Goal: Transaction & Acquisition: Download file/media

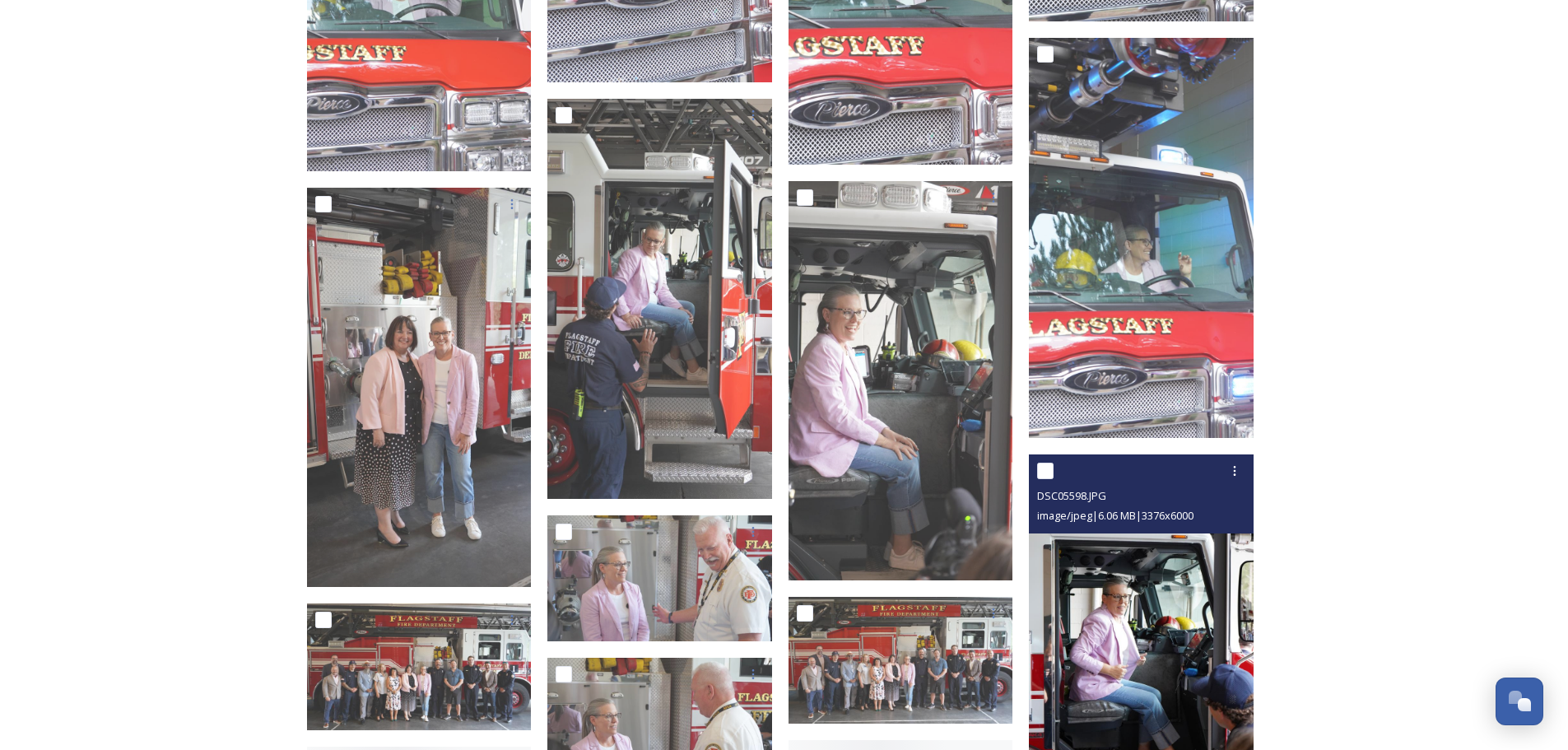
scroll to position [2470, 0]
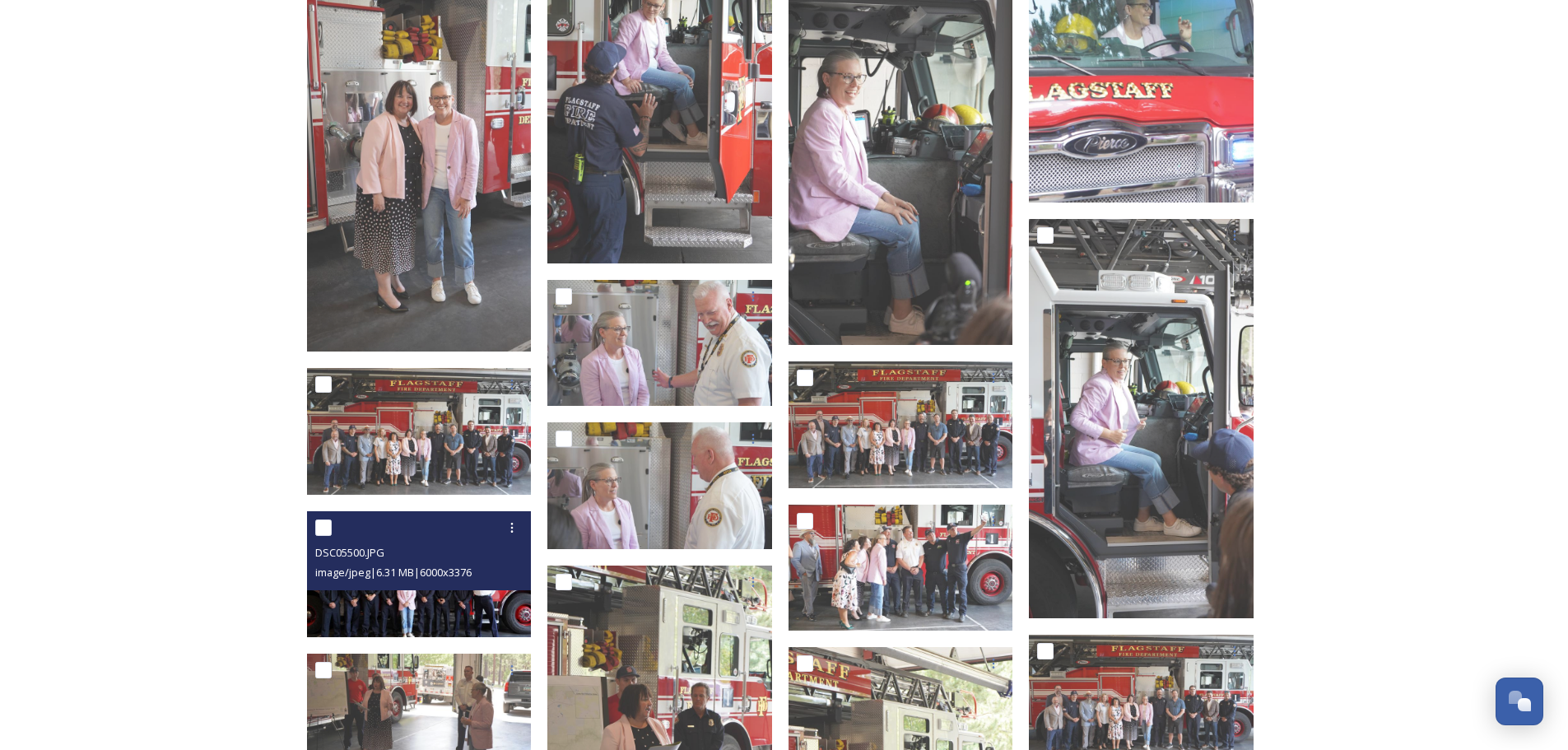
click at [468, 605] on img at bounding box center [419, 575] width 224 height 127
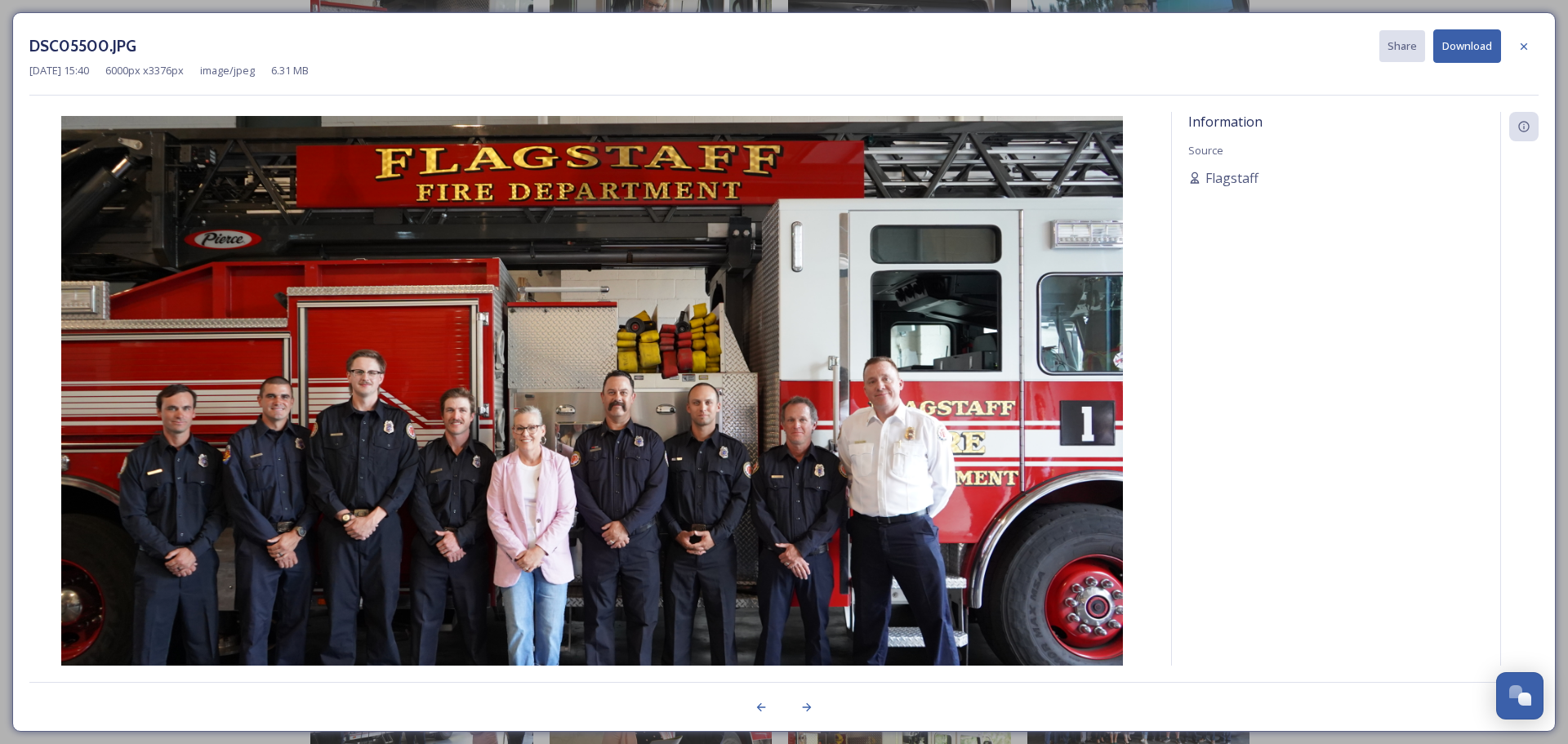
click at [1478, 52] on button "Download" at bounding box center [1467, 46] width 68 height 34
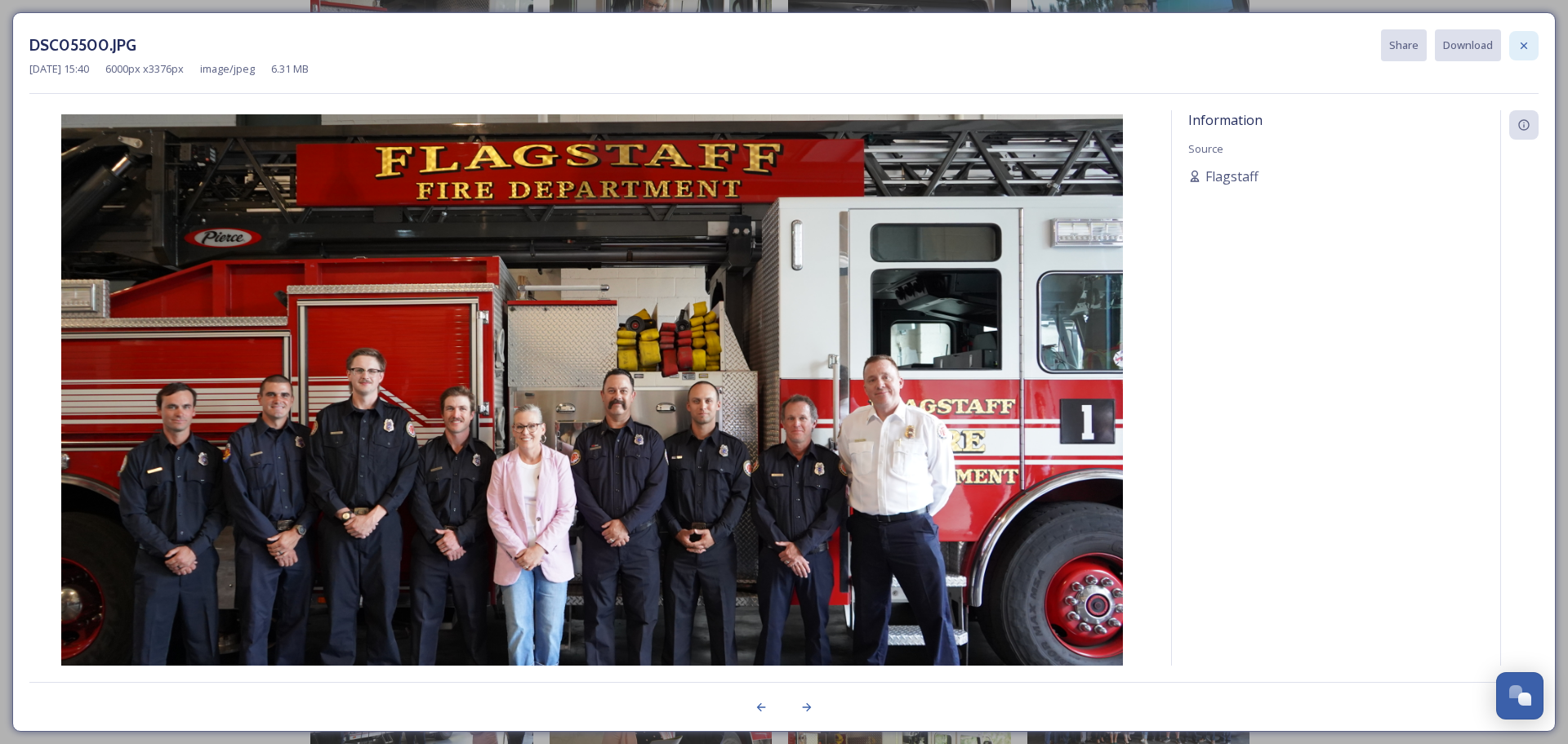
click at [1525, 45] on icon at bounding box center [1524, 44] width 7 height 7
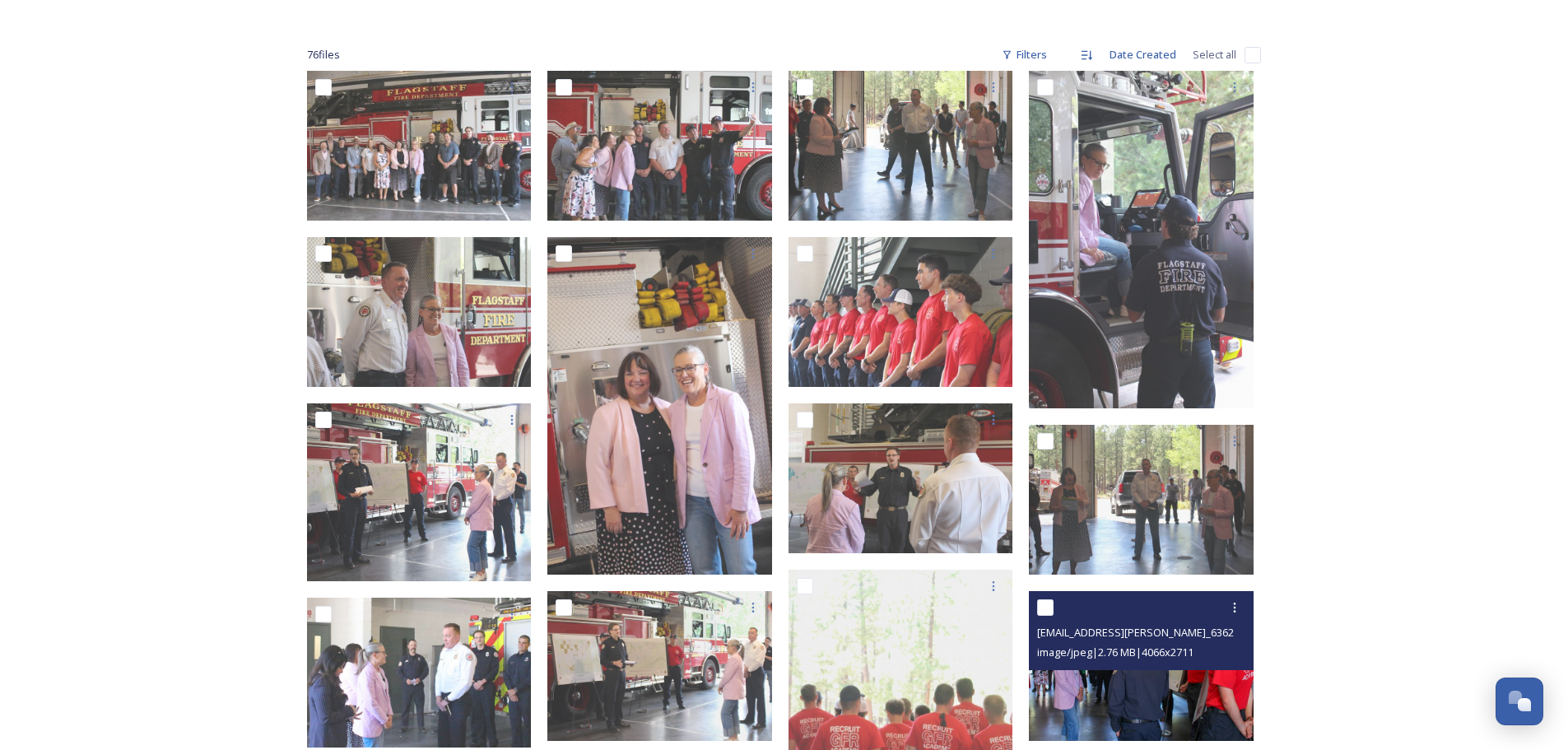
scroll to position [494, 0]
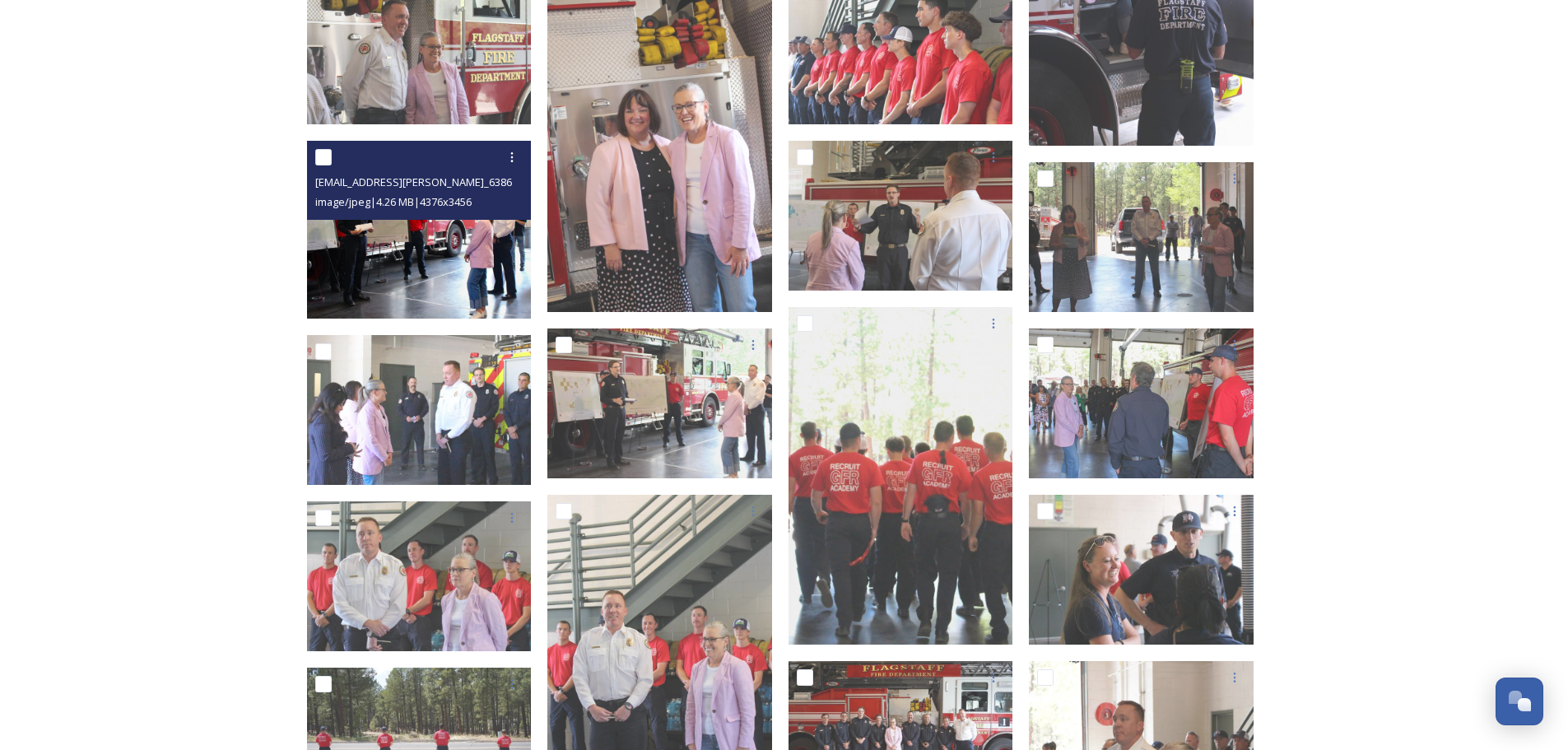
click at [407, 251] on img at bounding box center [419, 230] width 224 height 178
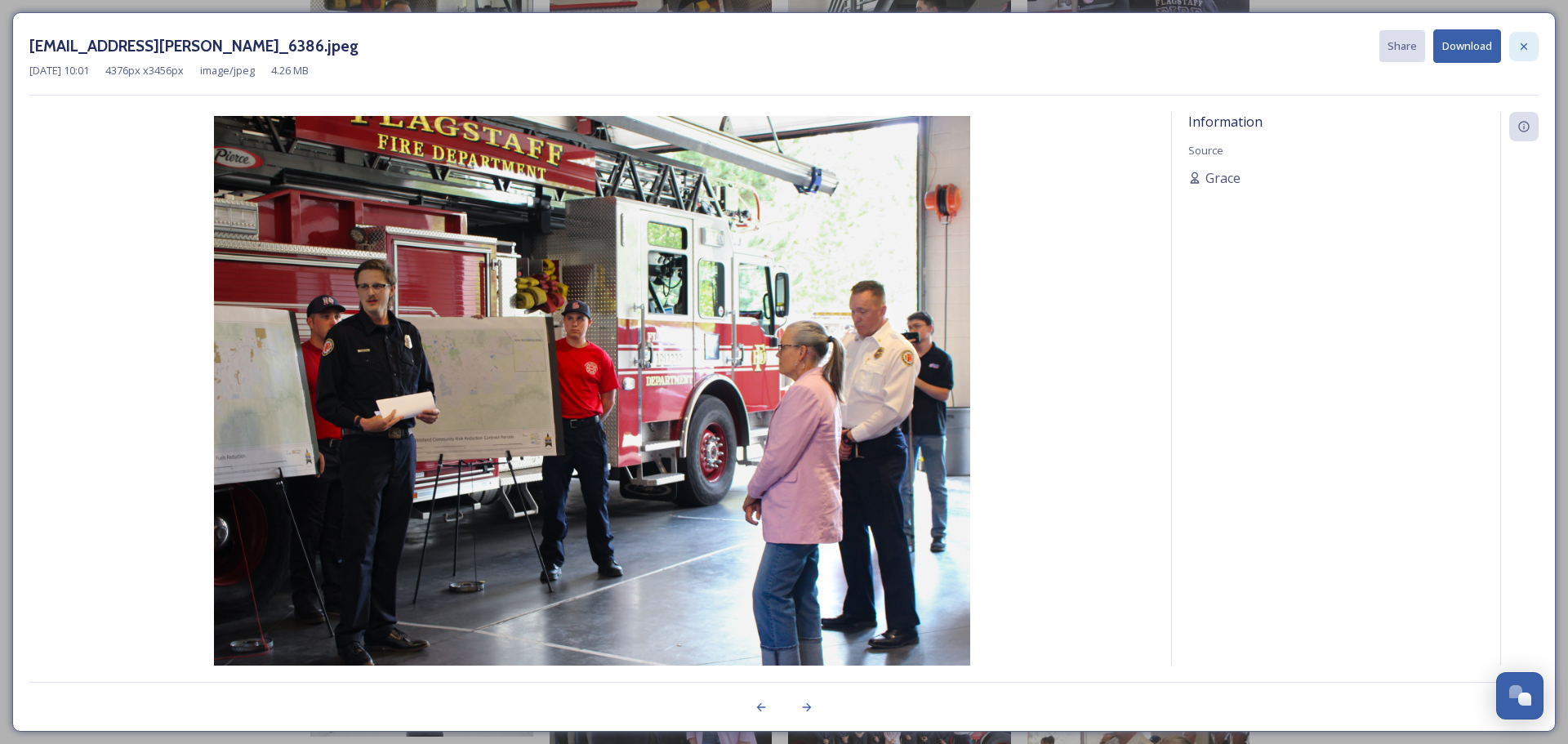
click at [1519, 45] on icon at bounding box center [1524, 47] width 13 height 13
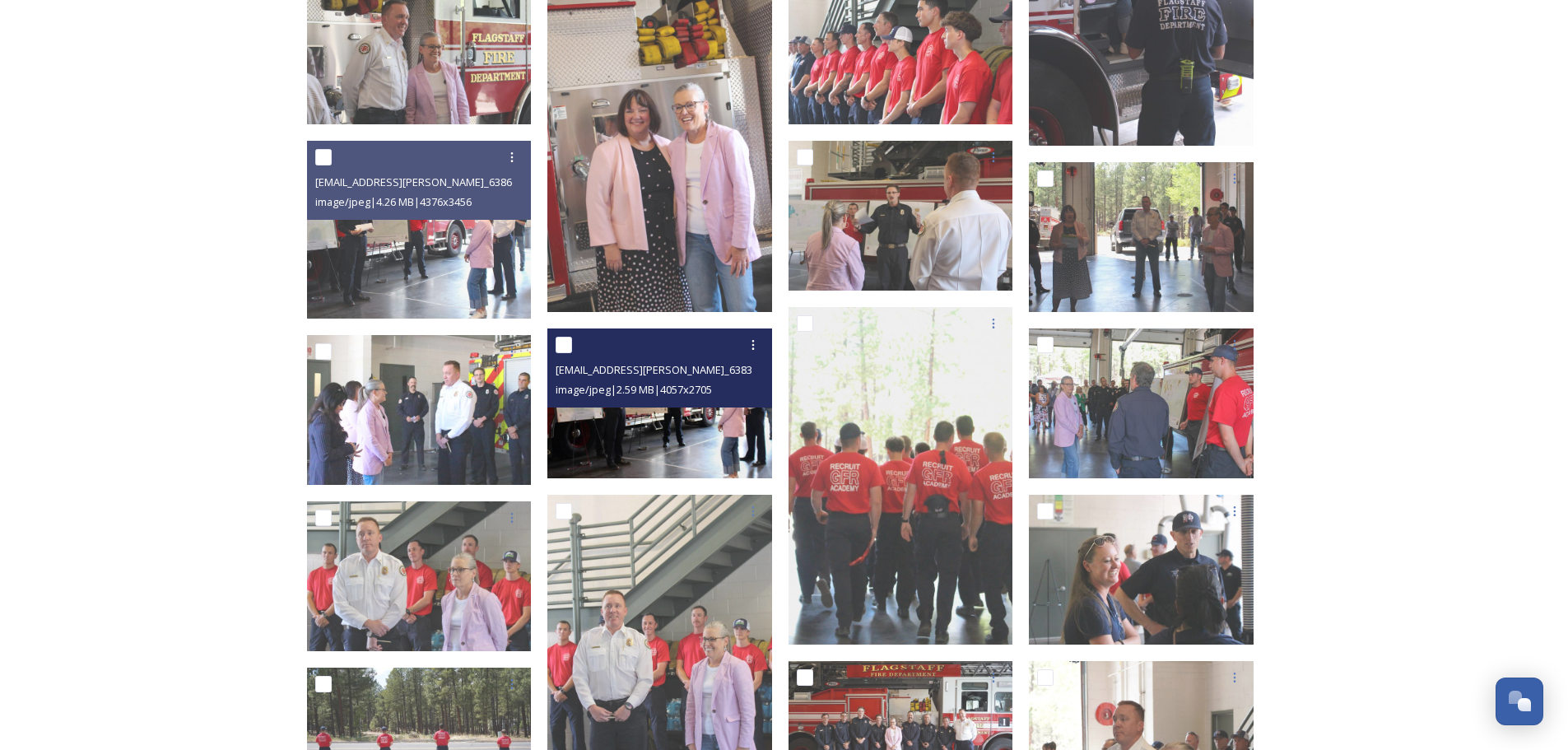
click at [707, 435] on img at bounding box center [659, 403] width 224 height 150
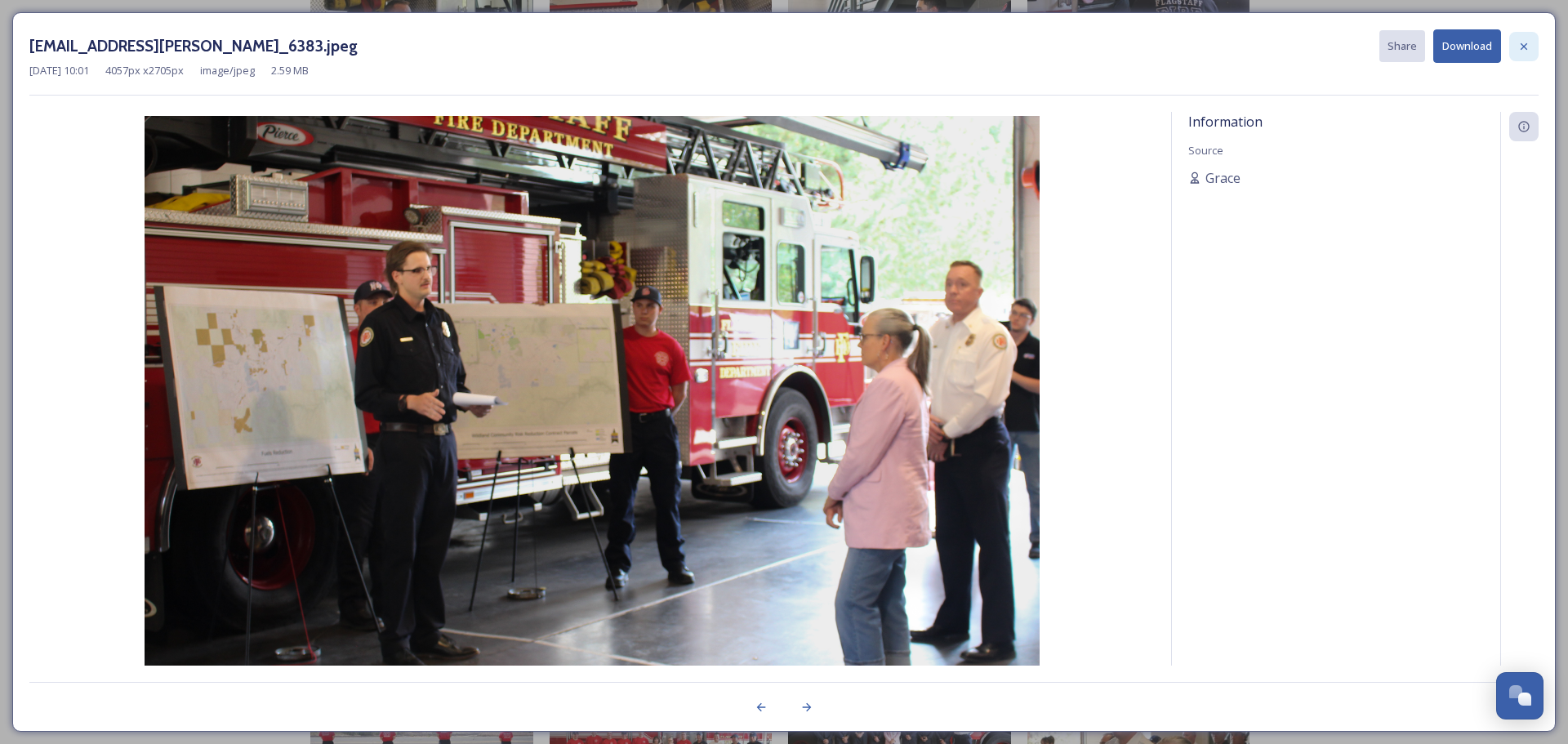
click at [1527, 54] on div at bounding box center [1524, 46] width 29 height 29
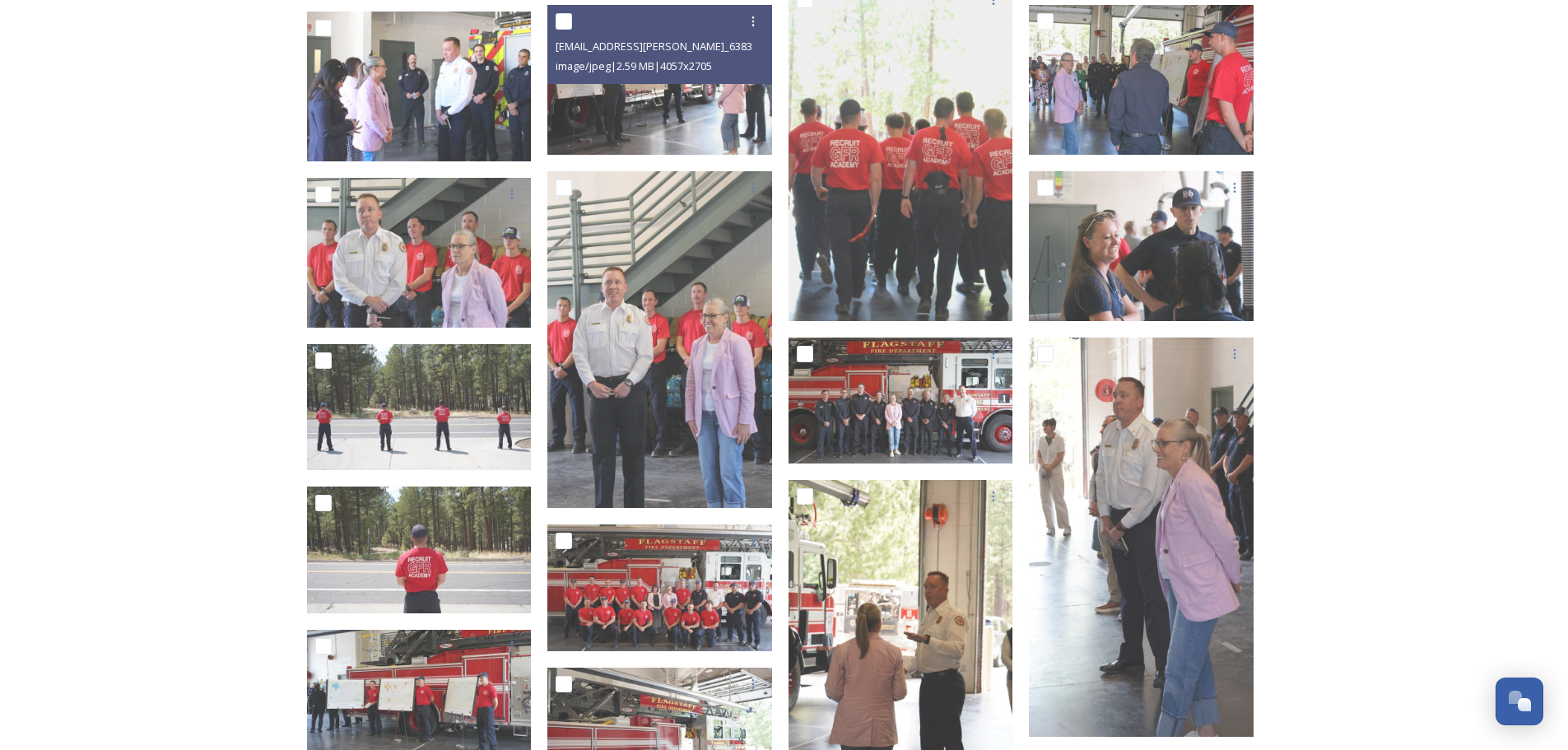
scroll to position [823, 0]
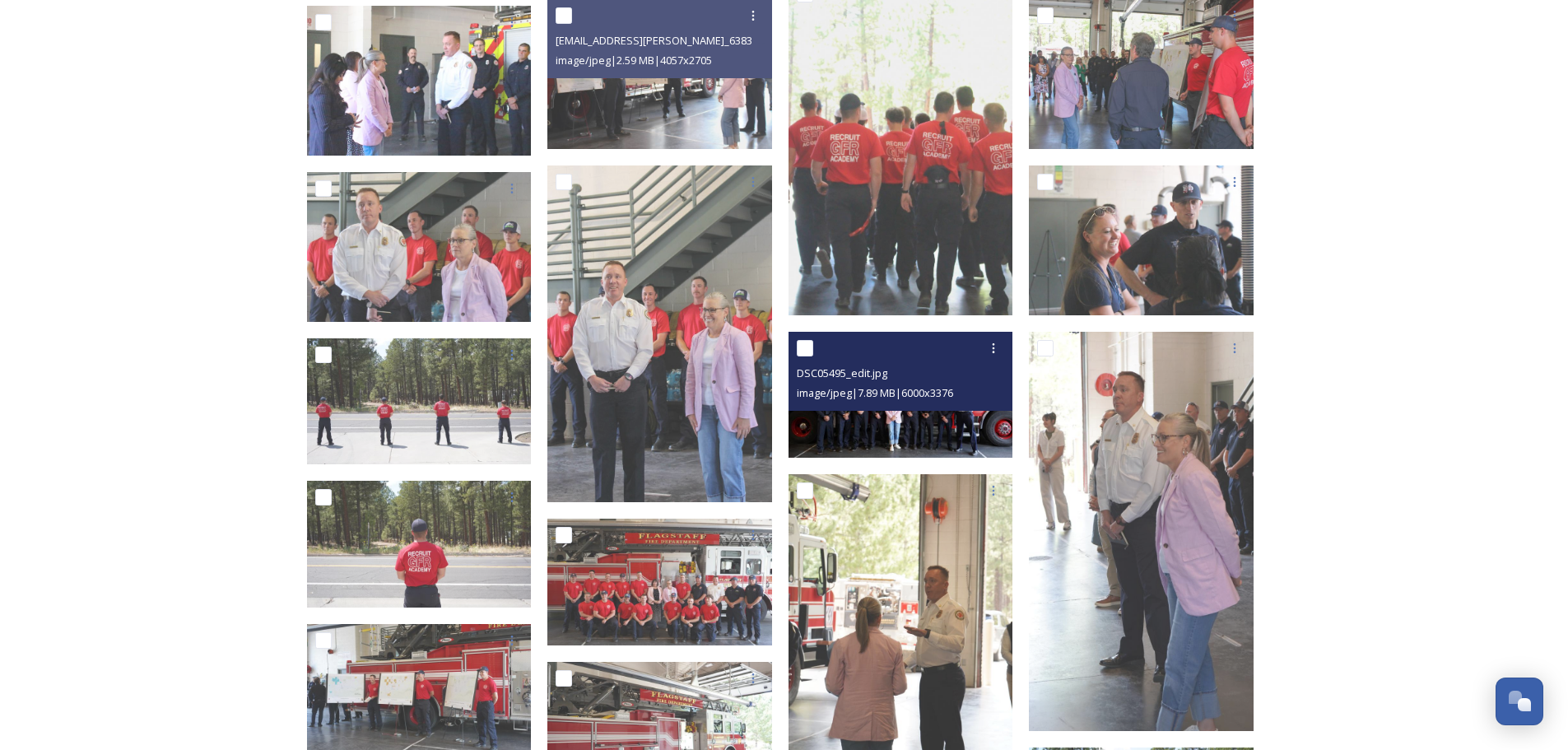
click at [944, 413] on img at bounding box center [900, 395] width 224 height 127
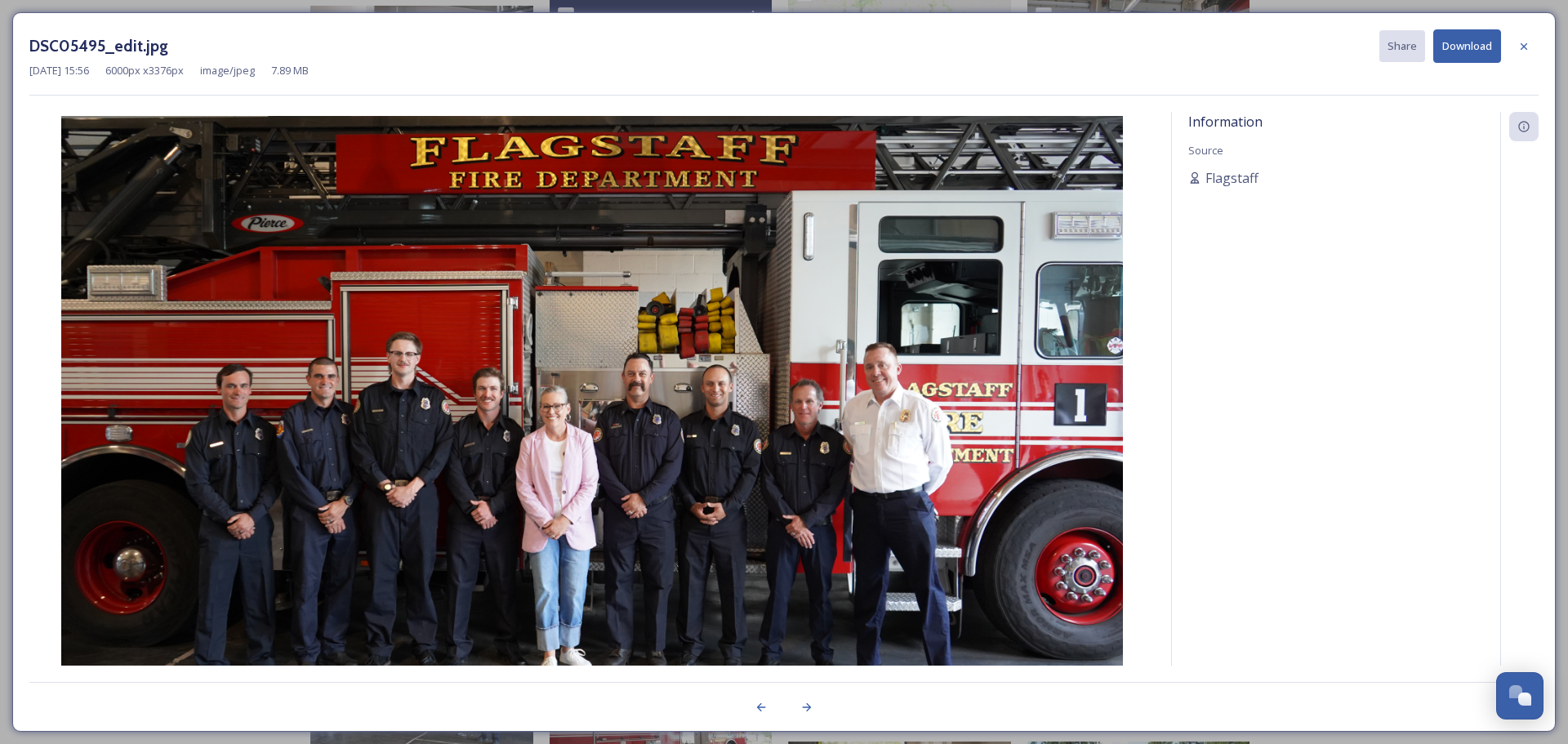
click at [1466, 48] on button "Download" at bounding box center [1467, 46] width 68 height 34
click at [1521, 49] on icon at bounding box center [1524, 45] width 7 height 7
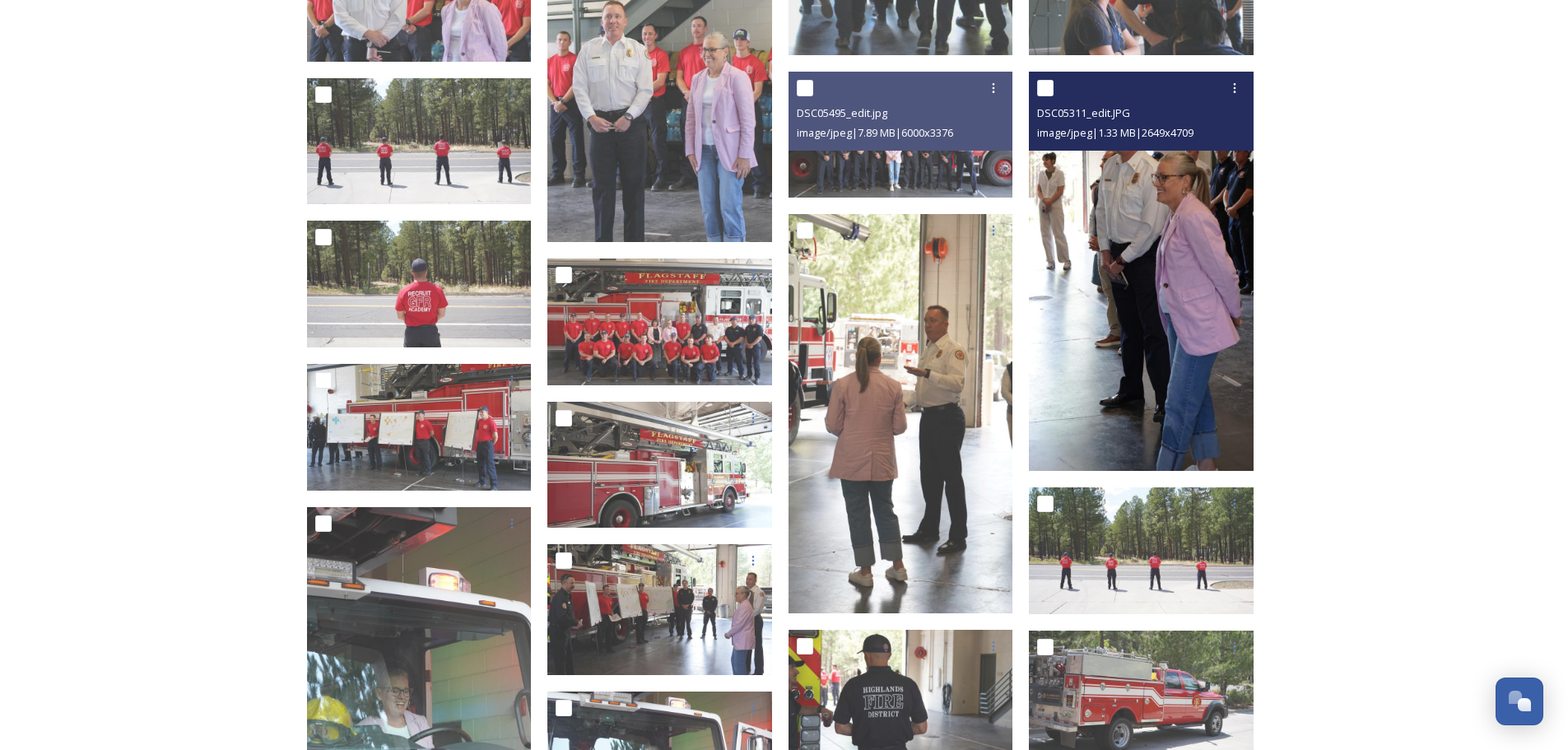
scroll to position [1152, 0]
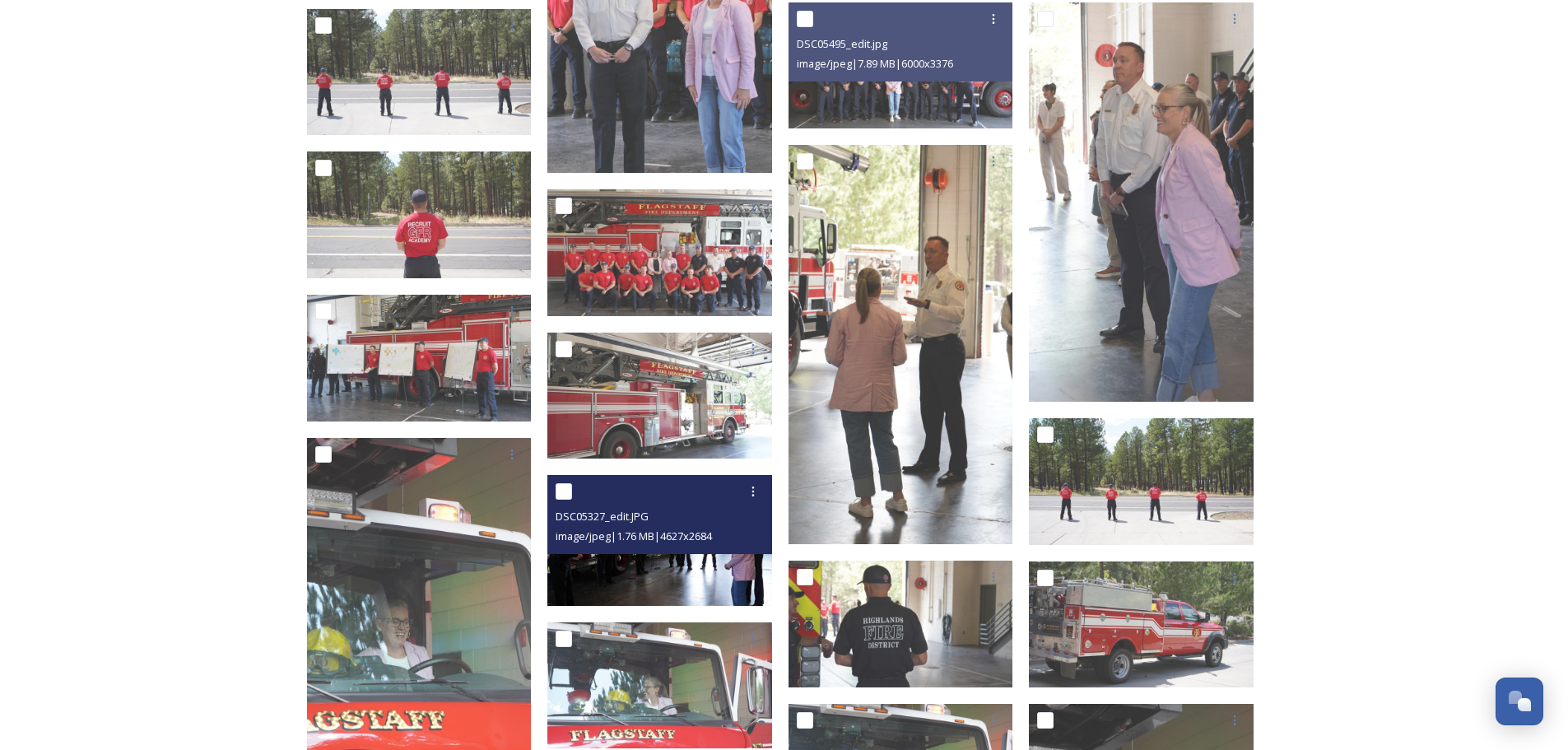
click at [682, 565] on img at bounding box center [659, 540] width 224 height 130
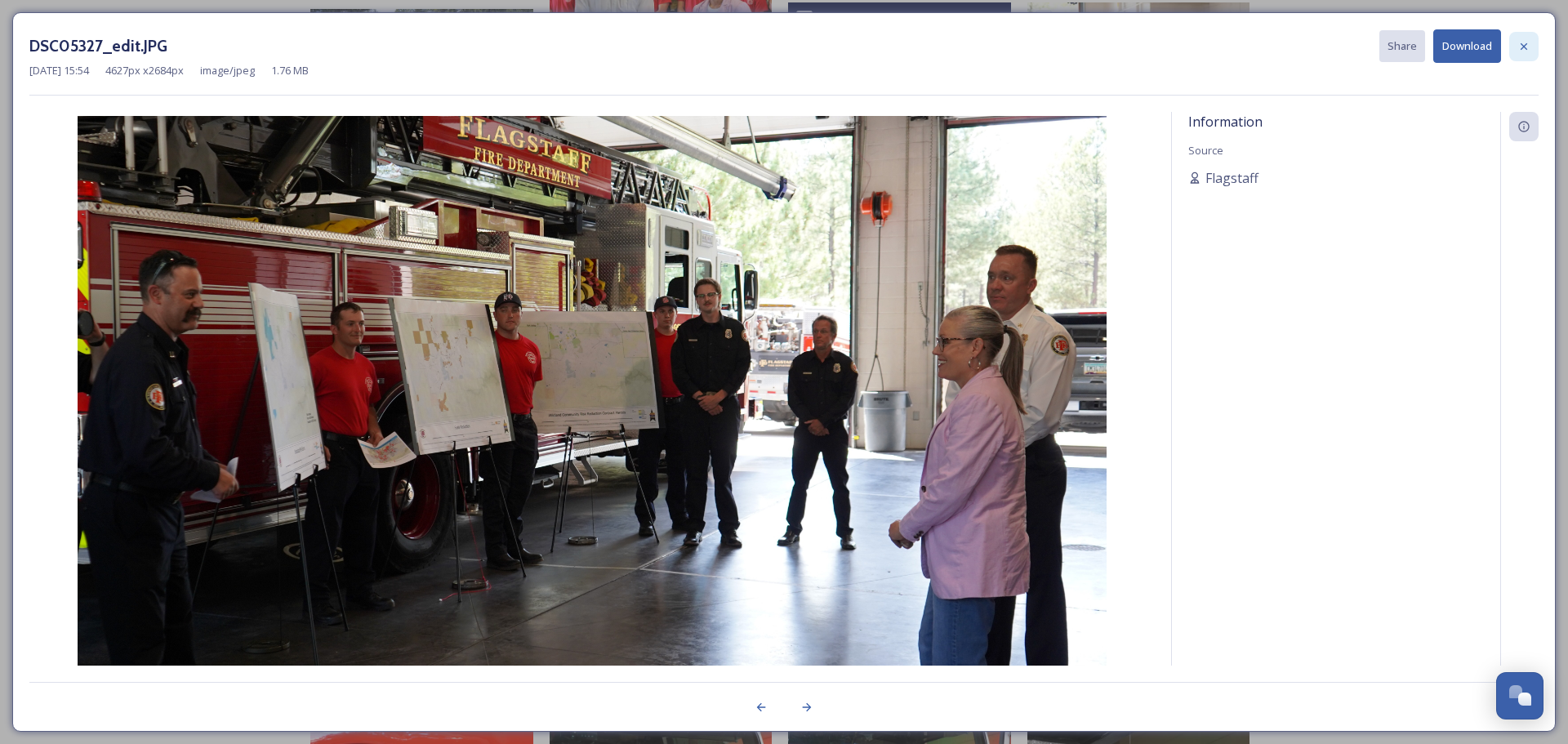
click at [1528, 55] on div at bounding box center [1524, 46] width 29 height 29
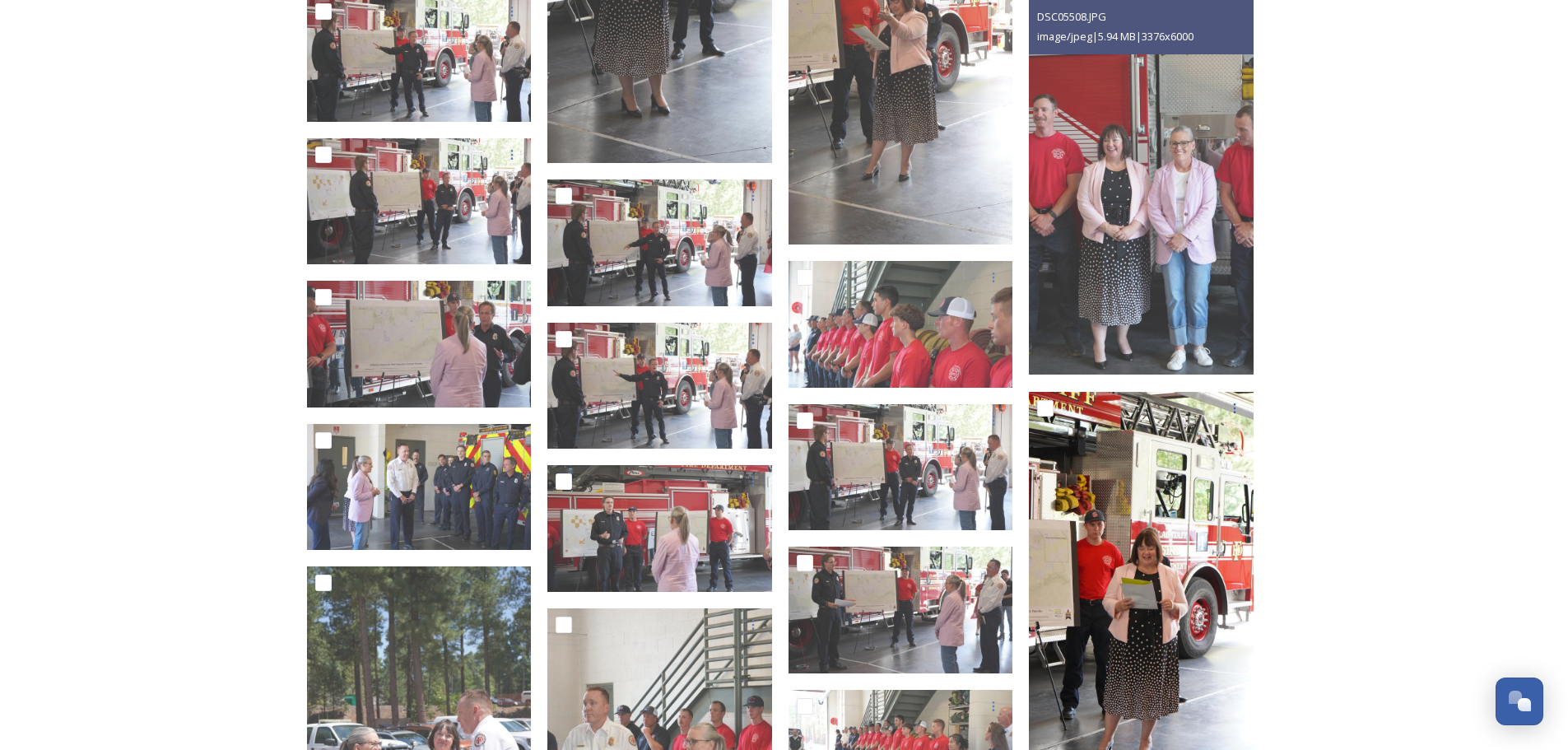
scroll to position [3294, 0]
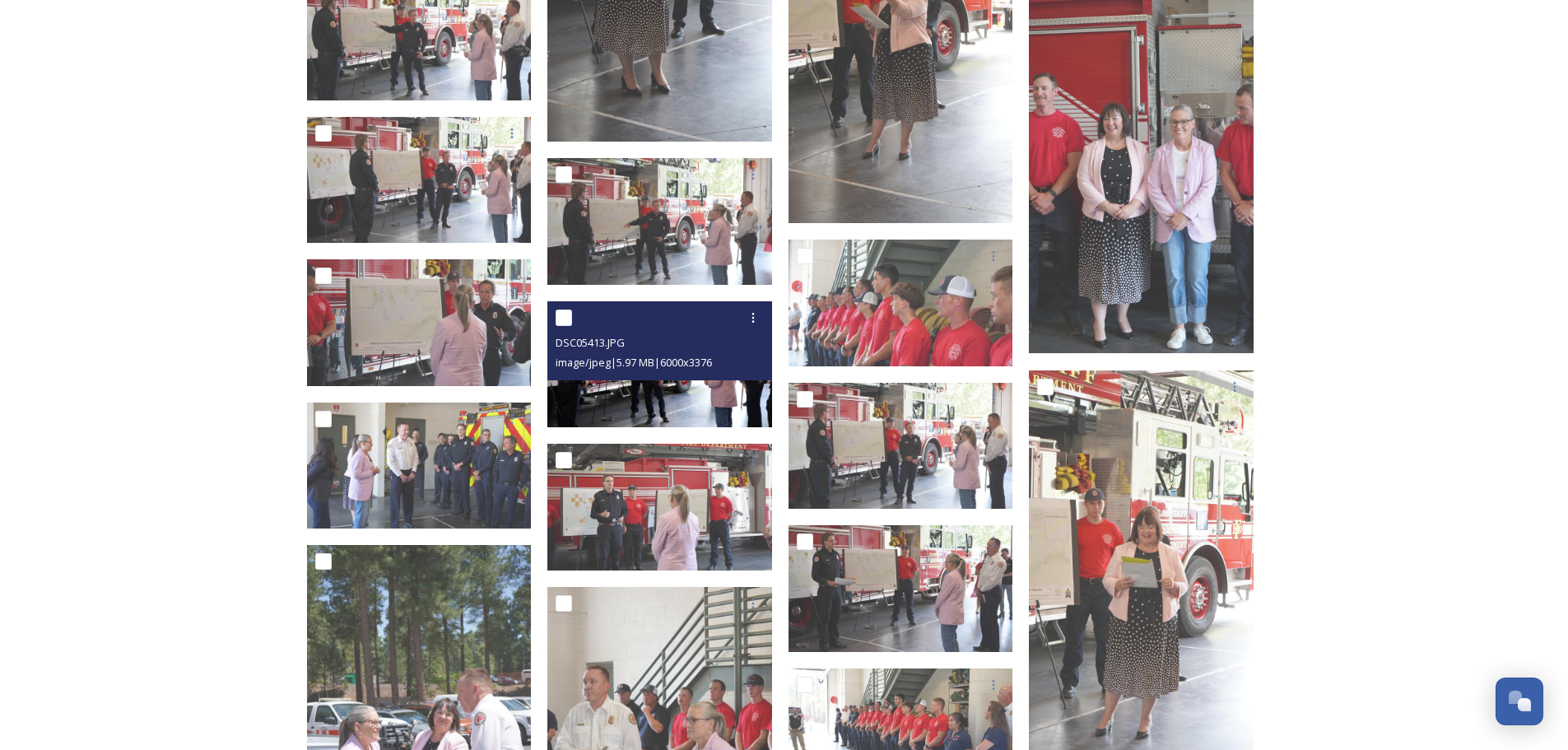
click at [703, 388] on img at bounding box center [659, 365] width 224 height 127
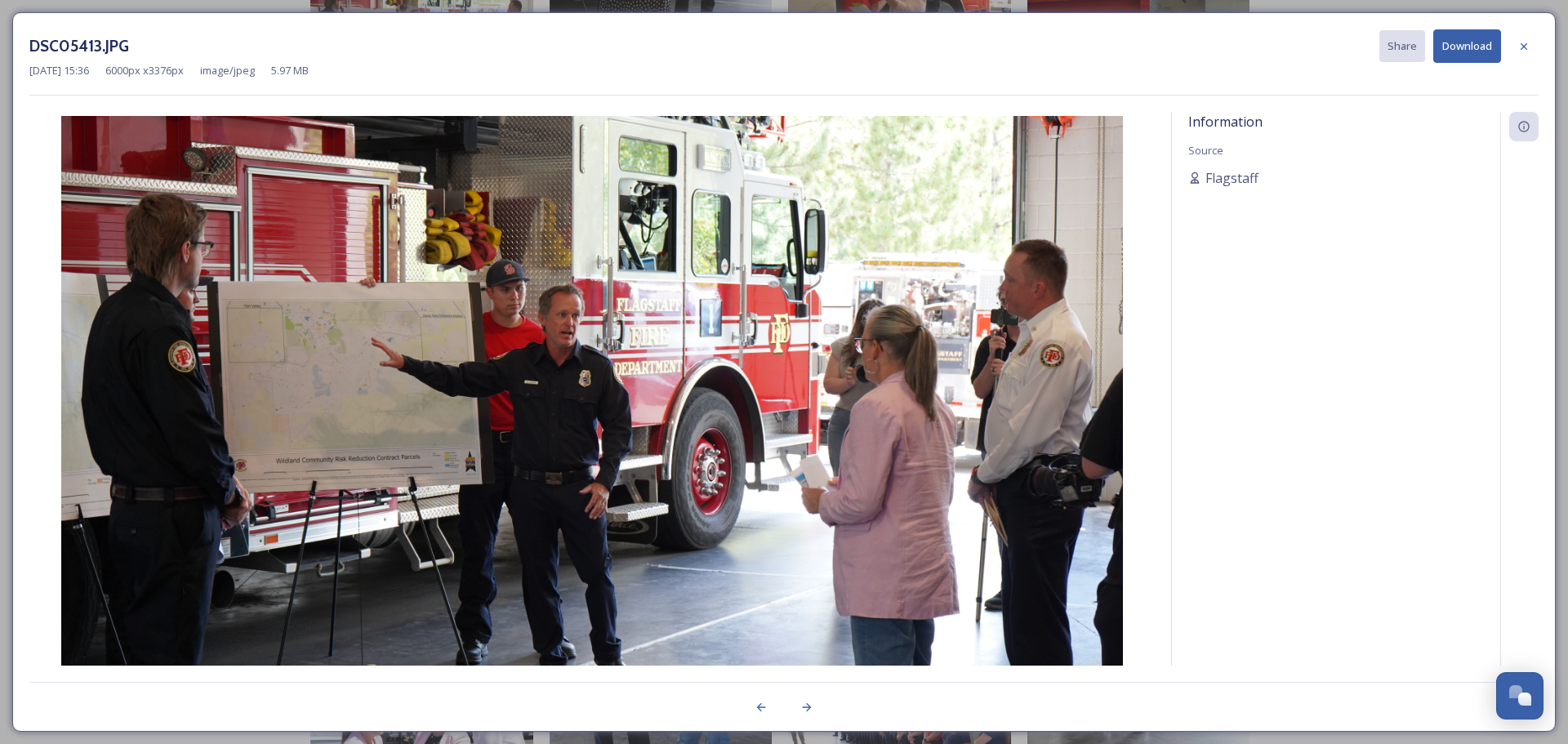
click at [1469, 42] on button "Download" at bounding box center [1467, 46] width 68 height 34
click at [1529, 47] on icon at bounding box center [1524, 47] width 13 height 13
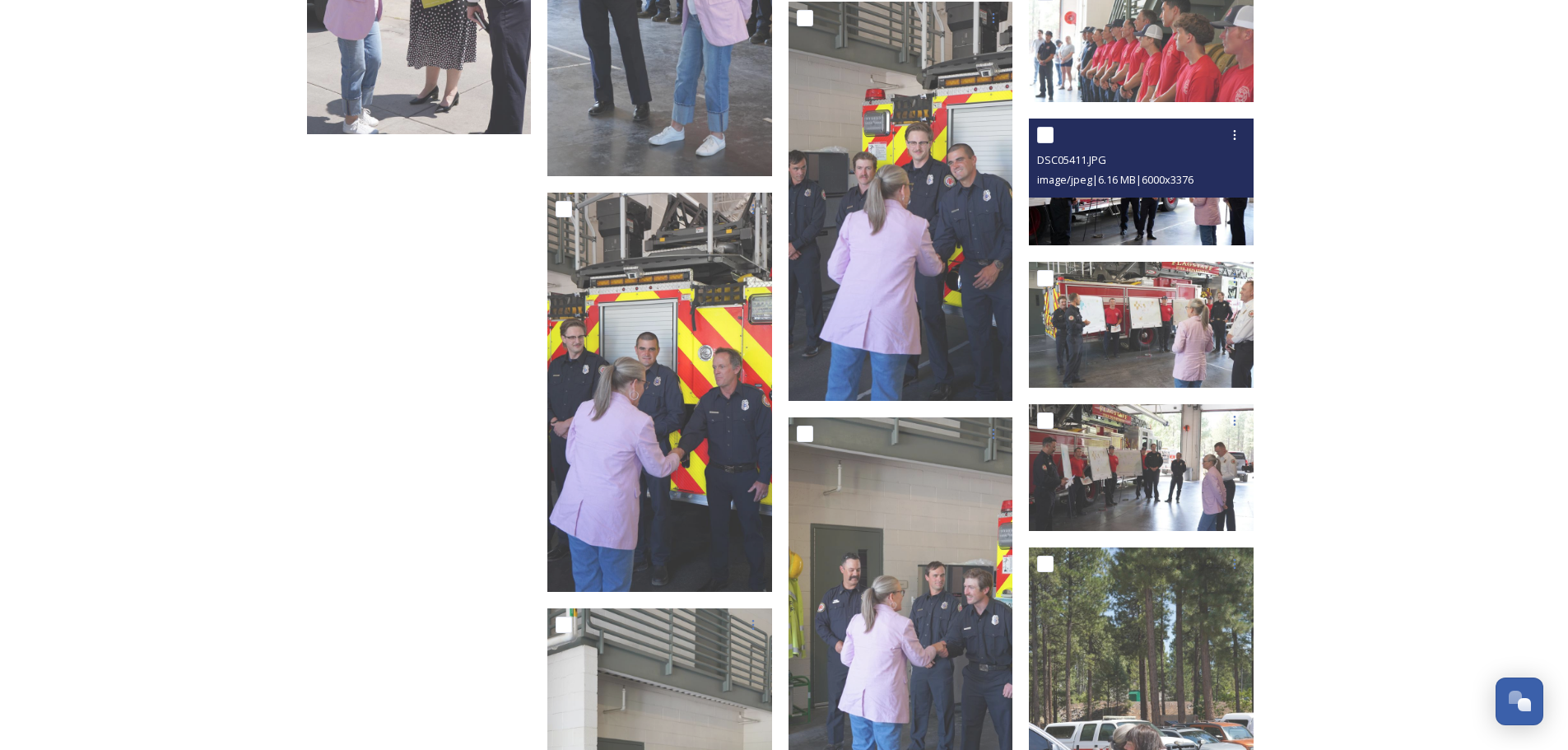
scroll to position [4116, 0]
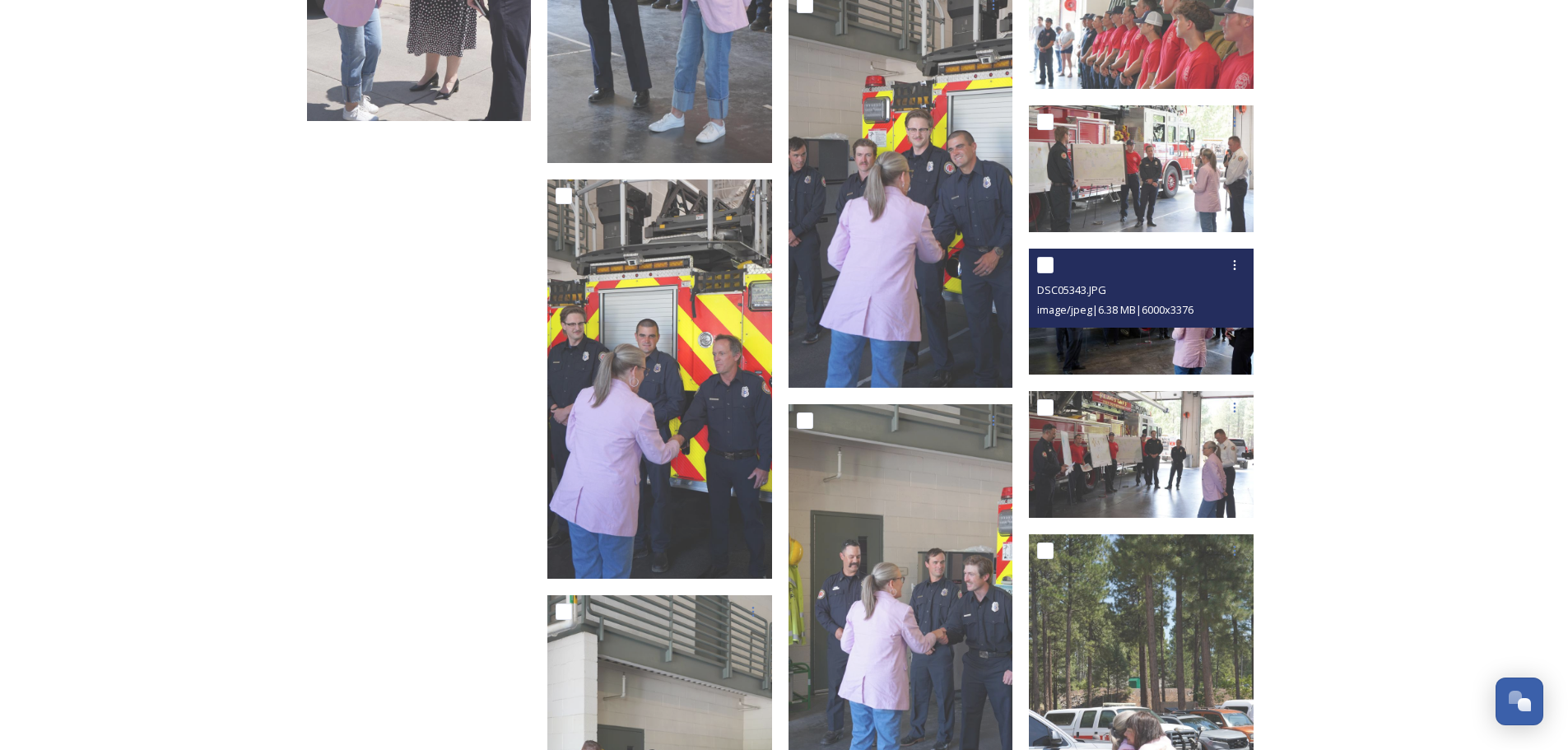
click at [1138, 344] on img at bounding box center [1141, 312] width 224 height 127
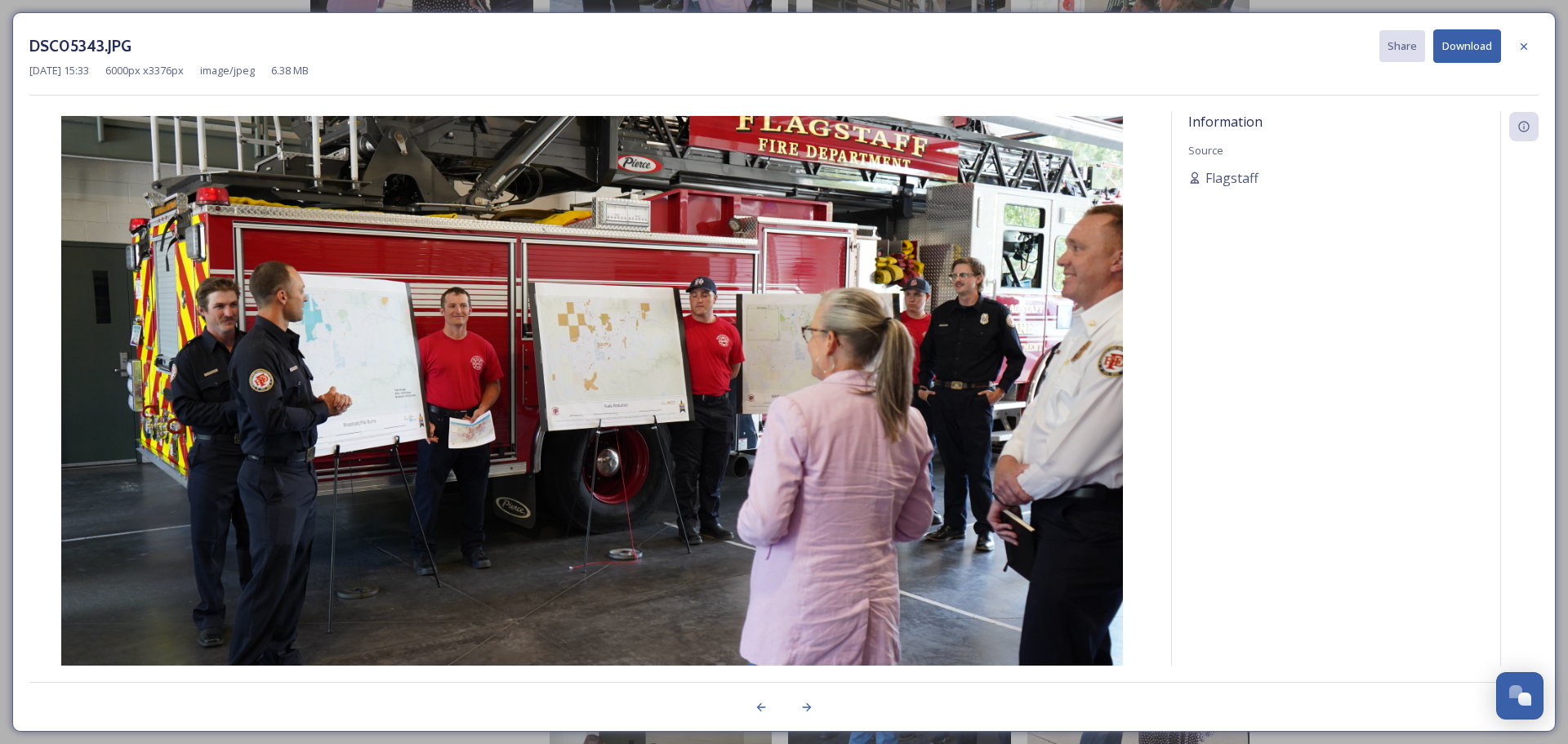
click at [1521, 42] on icon at bounding box center [1524, 47] width 13 height 13
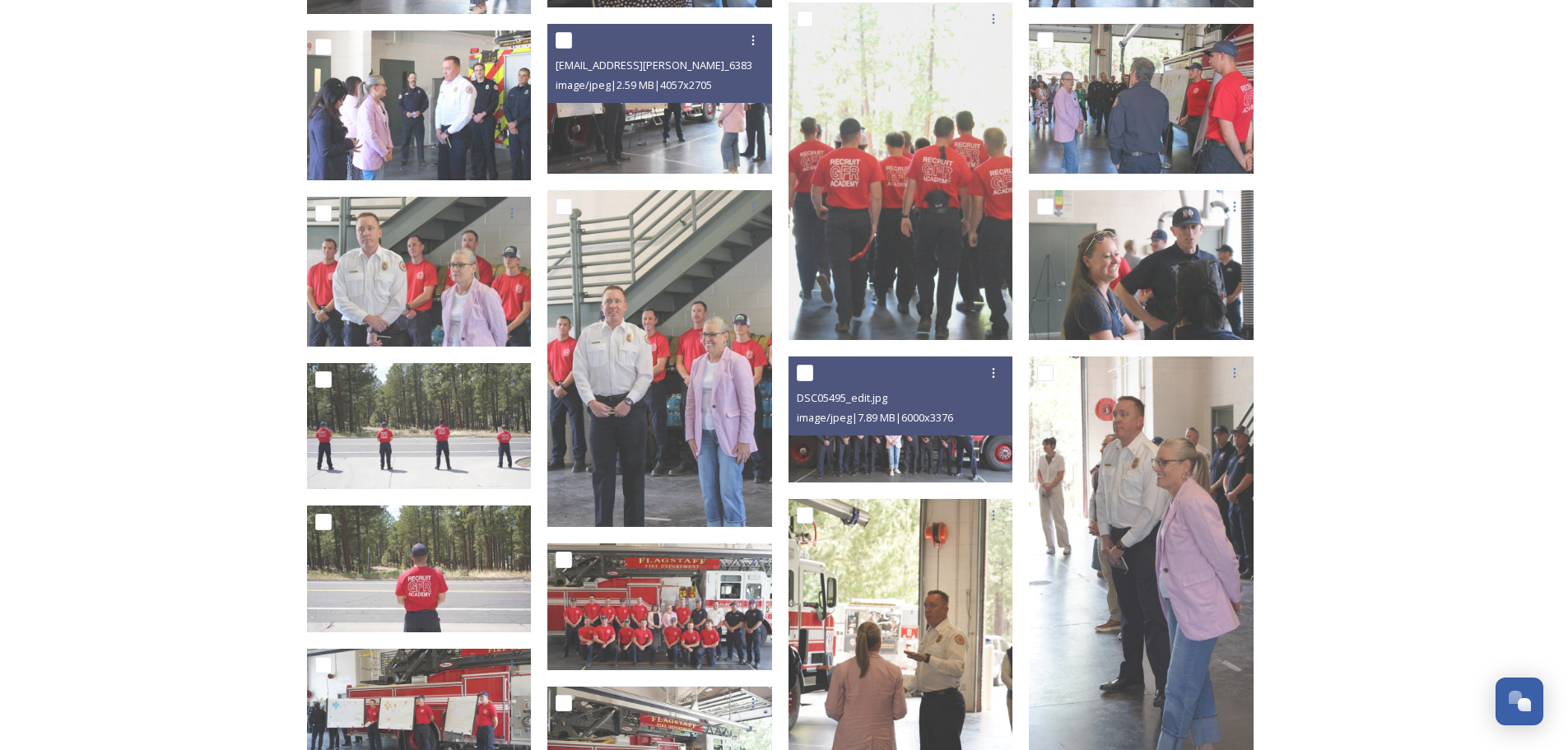
scroll to position [714, 0]
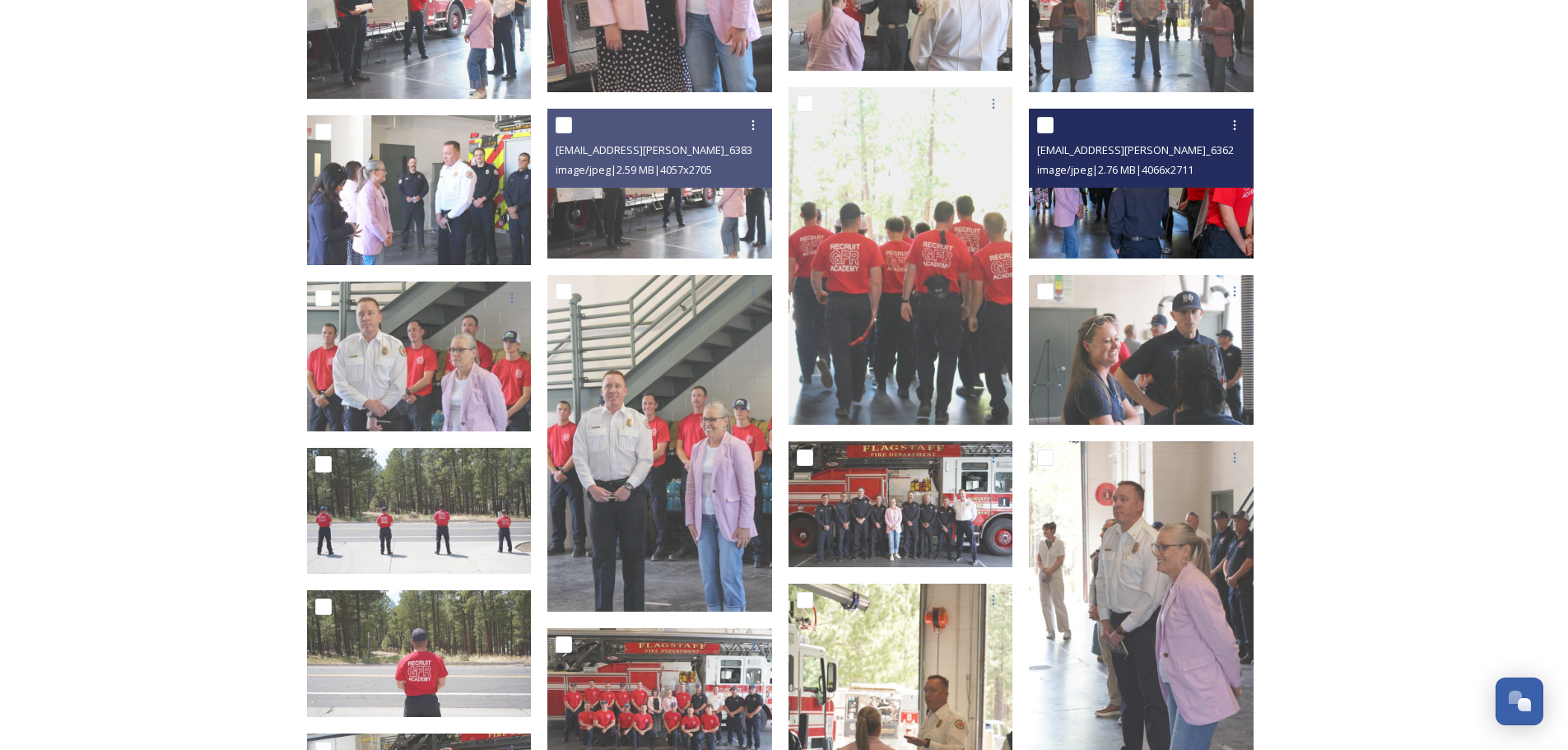
click at [1149, 220] on img at bounding box center [1141, 184] width 224 height 150
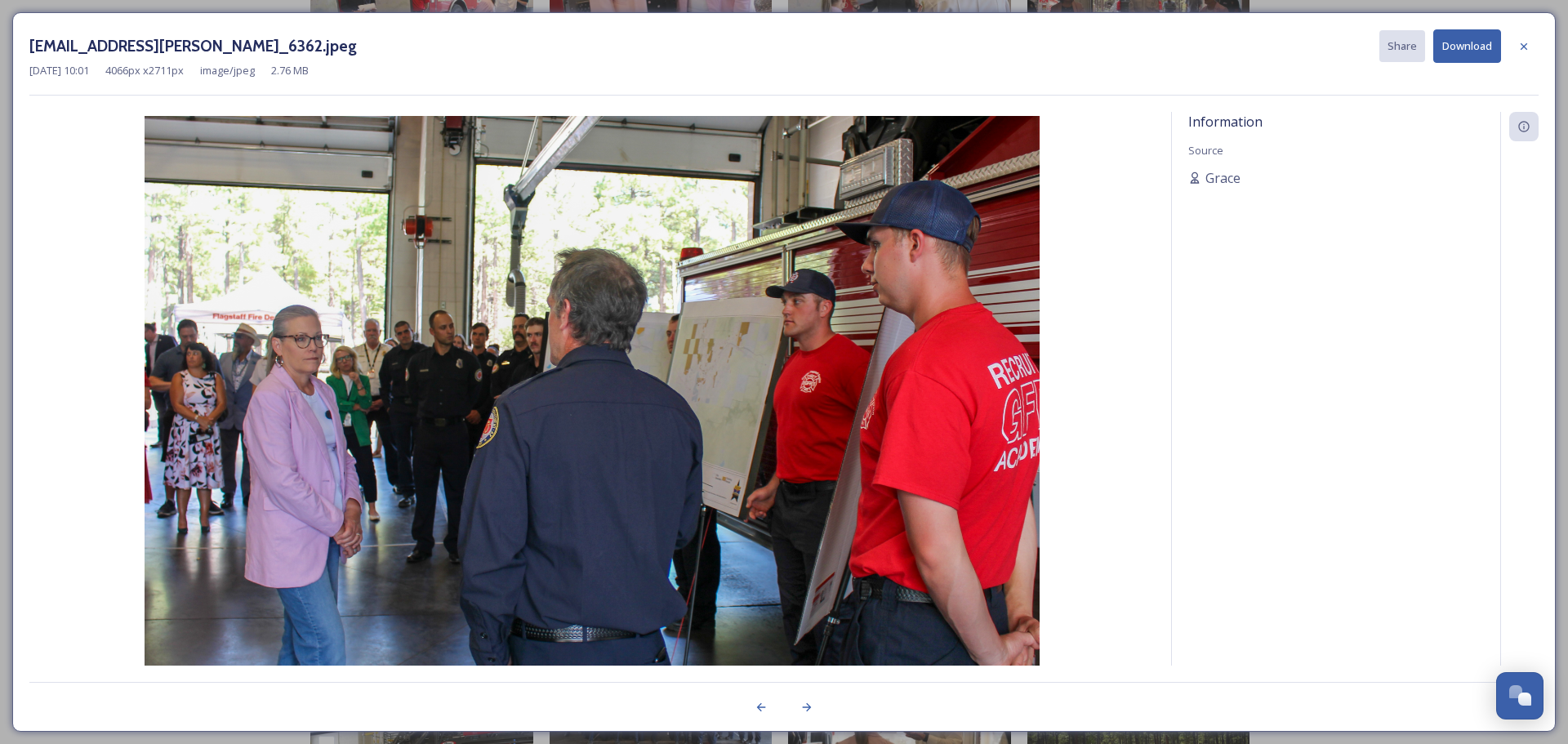
click at [1454, 51] on button "Download" at bounding box center [1467, 46] width 68 height 34
click at [1529, 48] on icon at bounding box center [1524, 47] width 13 height 13
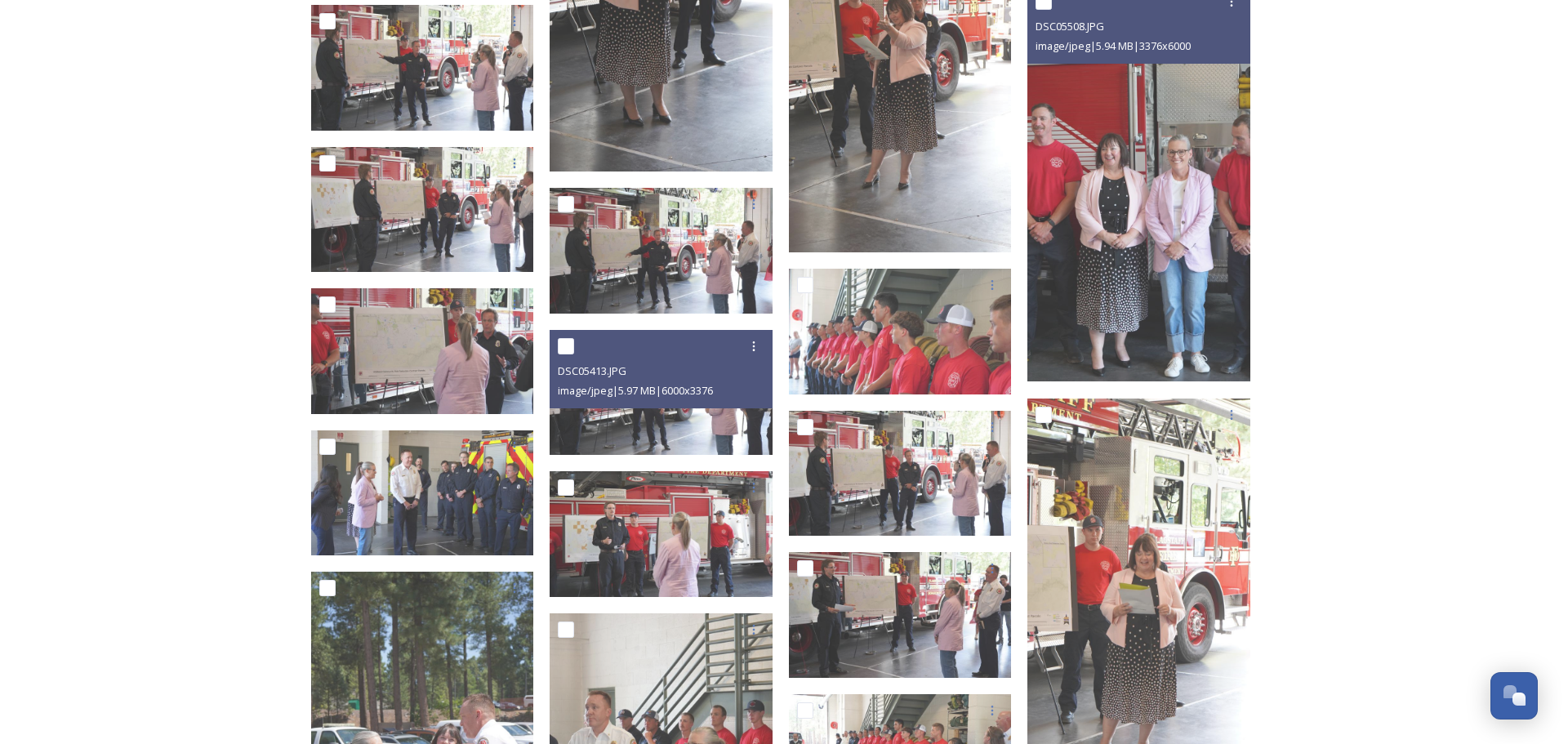
scroll to position [3240, 0]
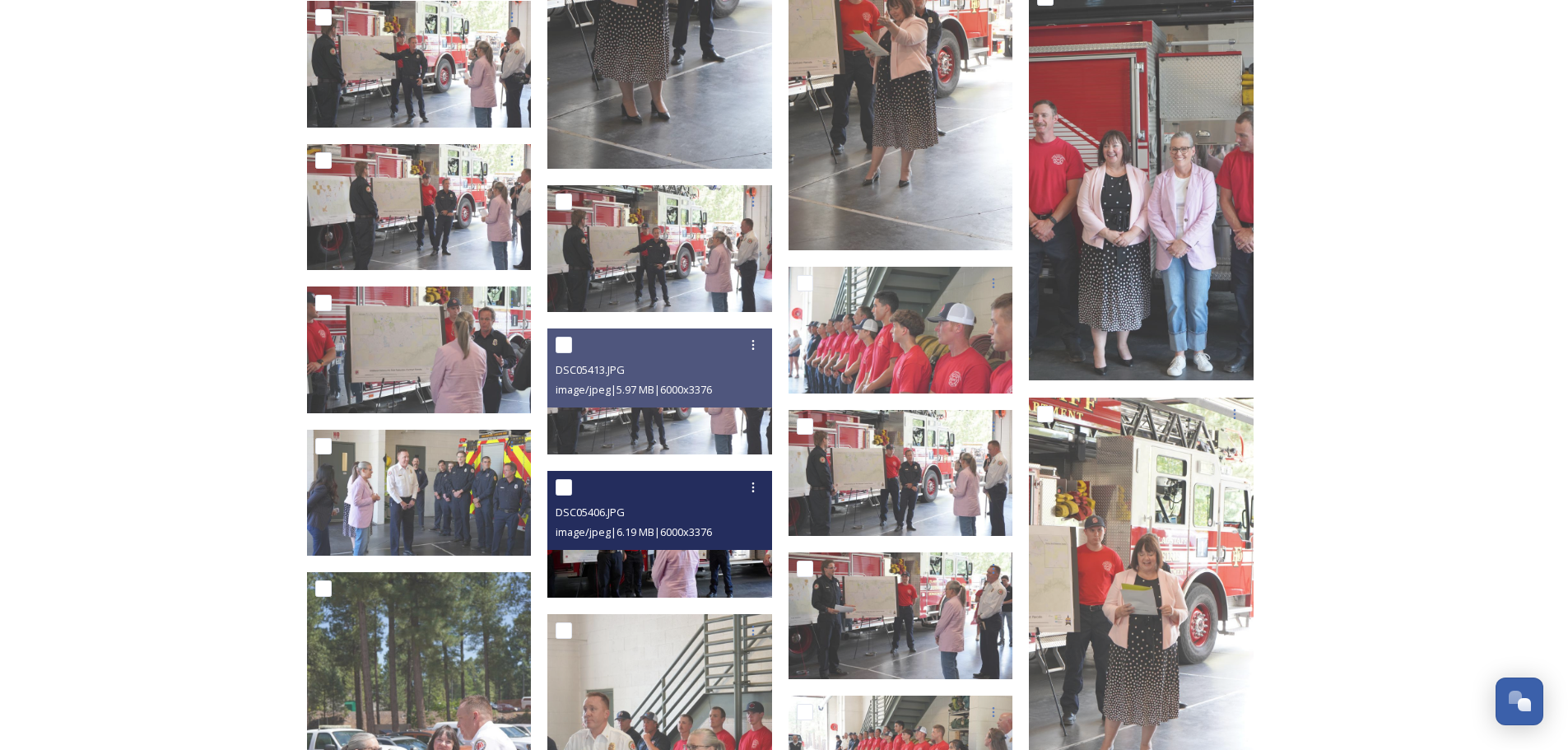
click at [681, 558] on img at bounding box center [659, 534] width 224 height 127
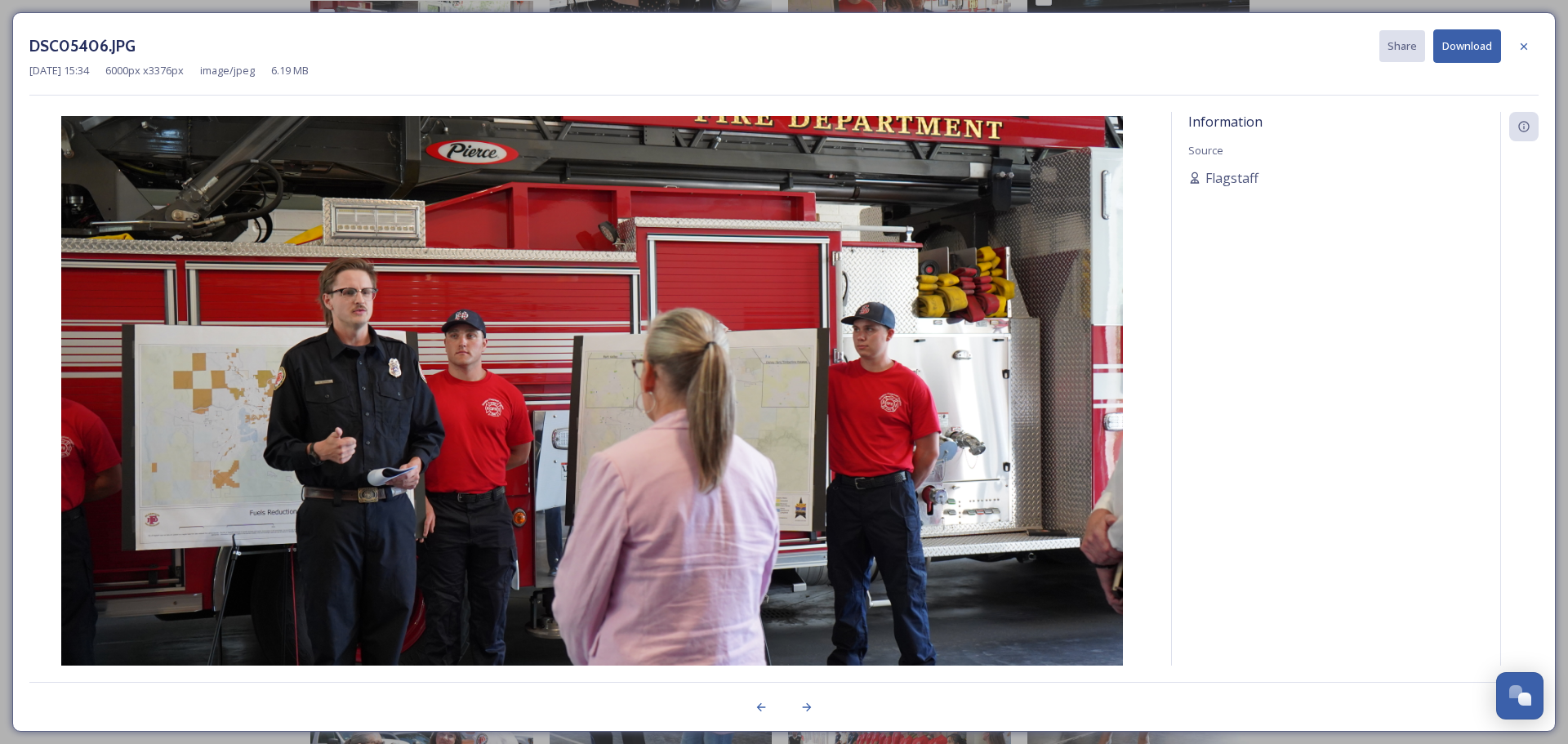
click at [1469, 46] on button "Download" at bounding box center [1467, 46] width 68 height 34
